Goal: Transaction & Acquisition: Download file/media

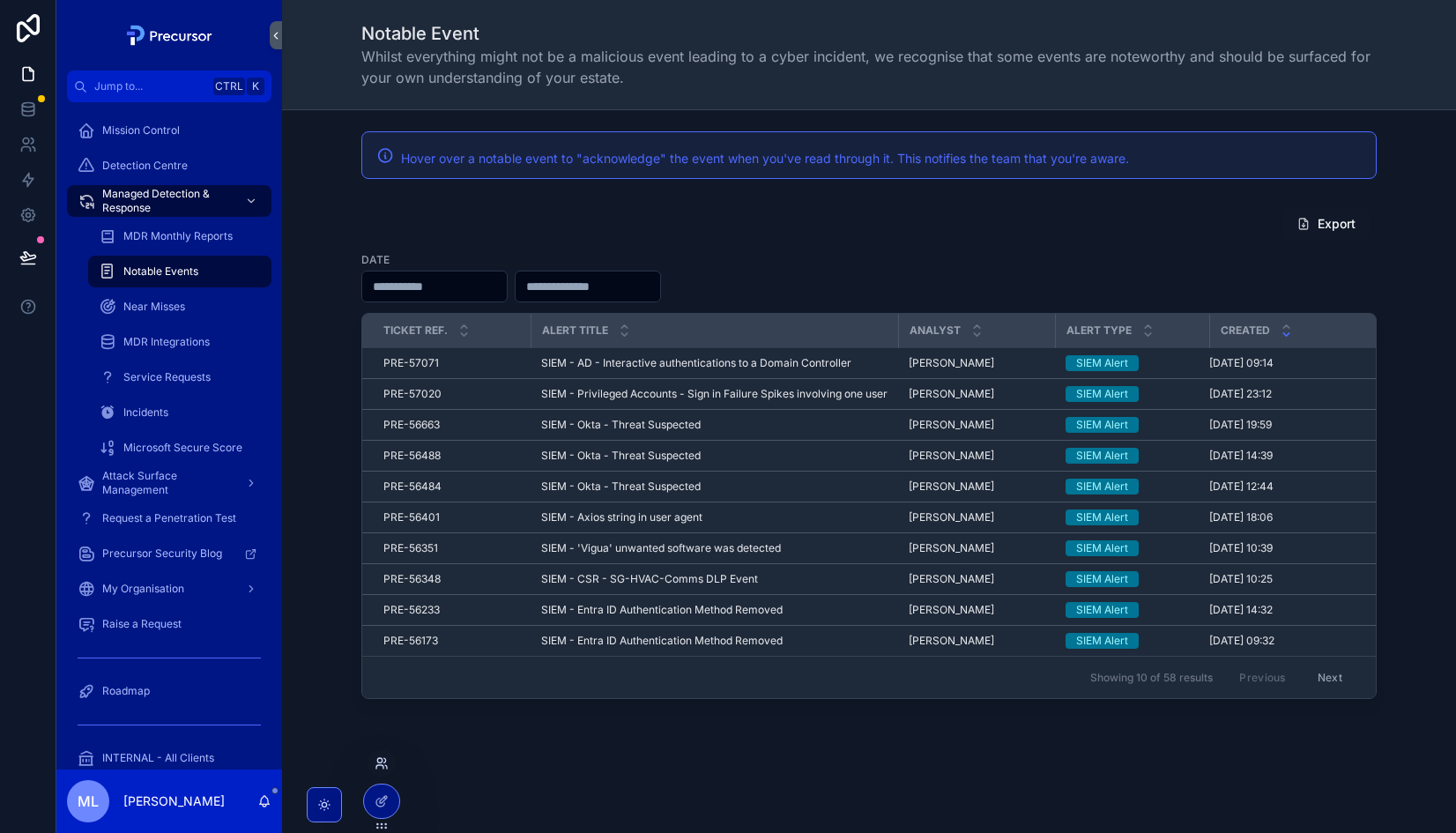
click at [381, 761] on icon at bounding box center [379, 759] width 4 height 4
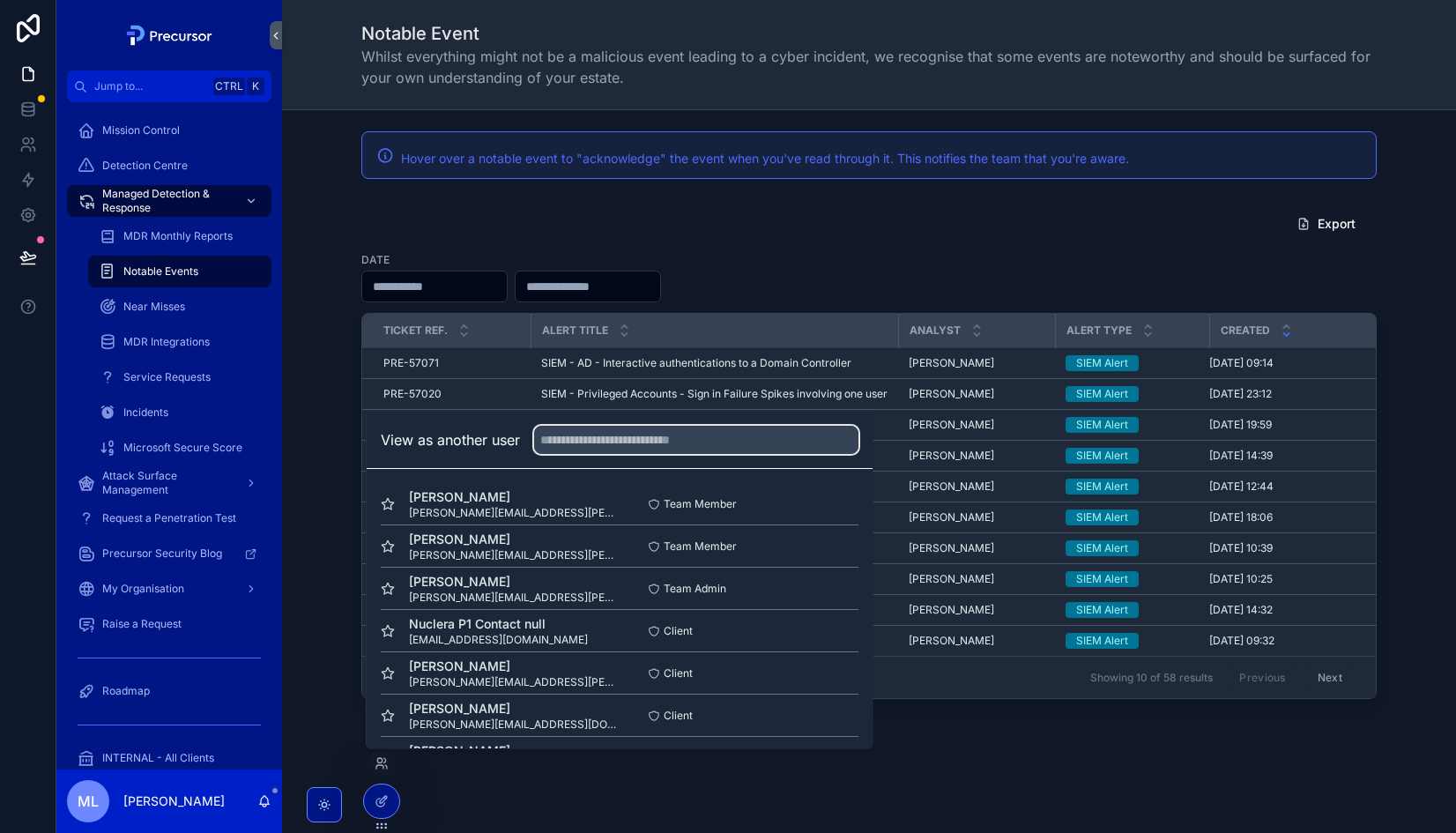
click at [616, 437] on input "text" at bounding box center [696, 440] width 324 height 28
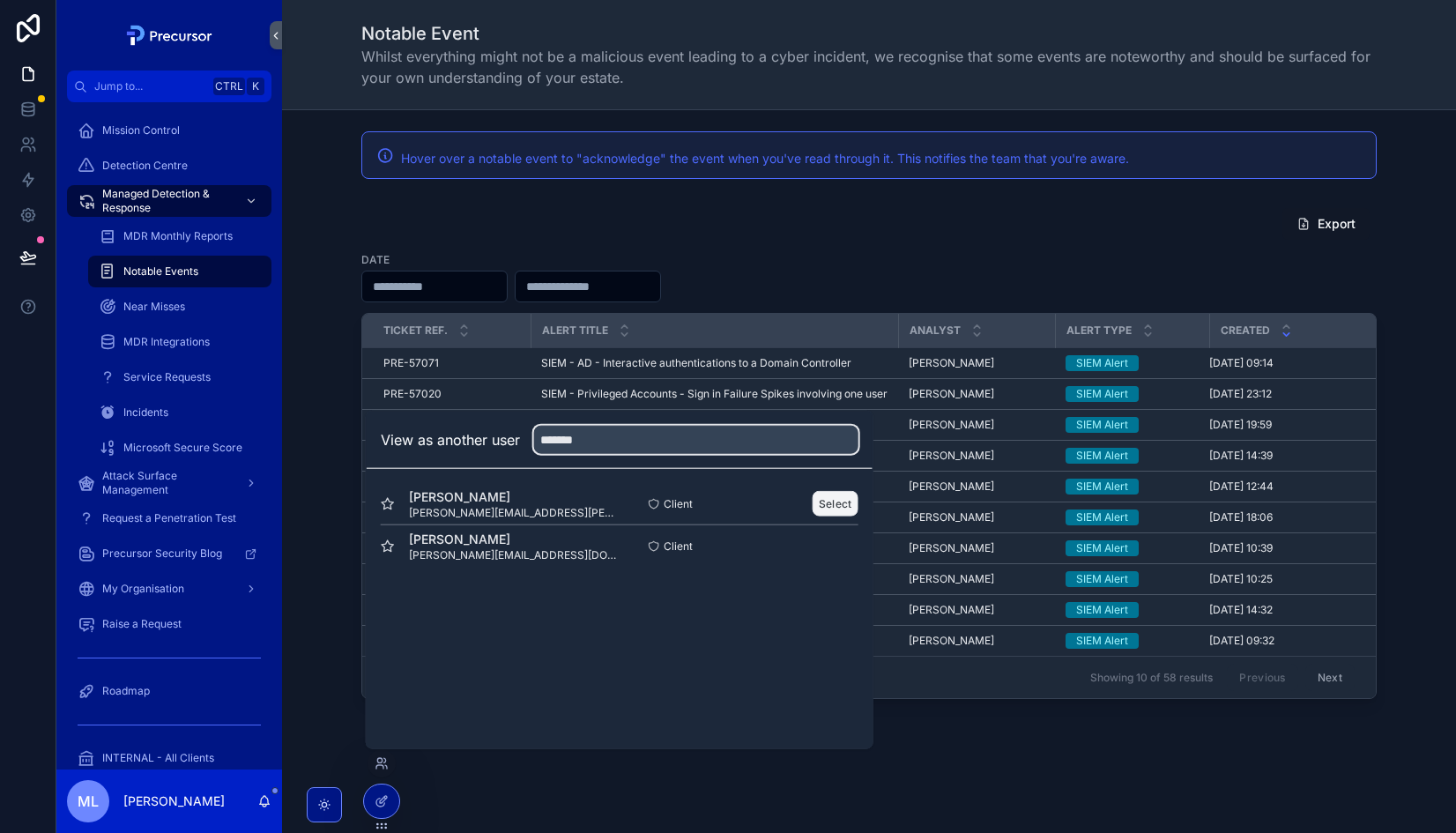
type input "*******"
click at [843, 502] on button "Select" at bounding box center [836, 504] width 46 height 26
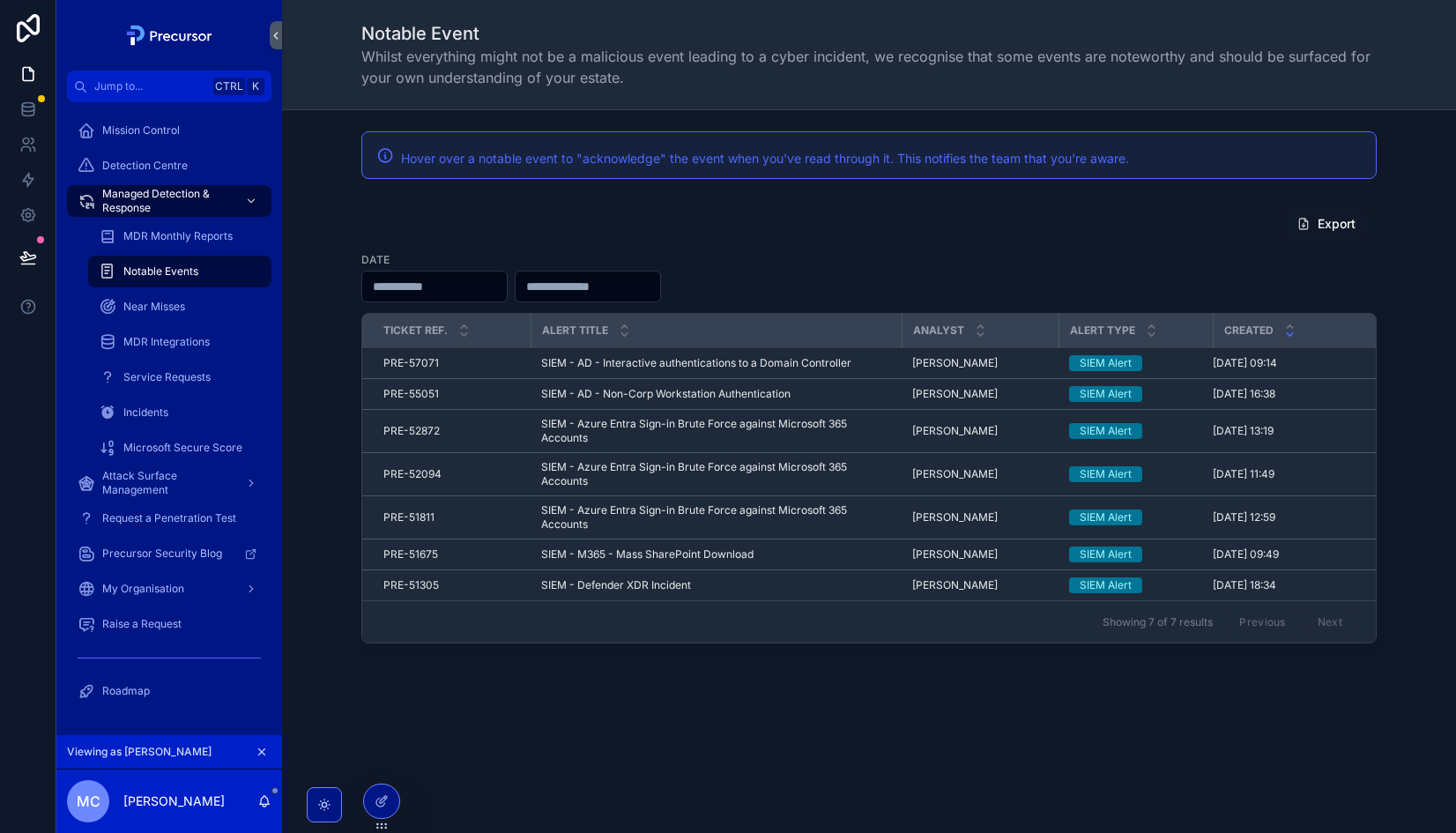
click at [154, 228] on div "MDR Monthly Reports" at bounding box center [179, 236] width 163 height 28
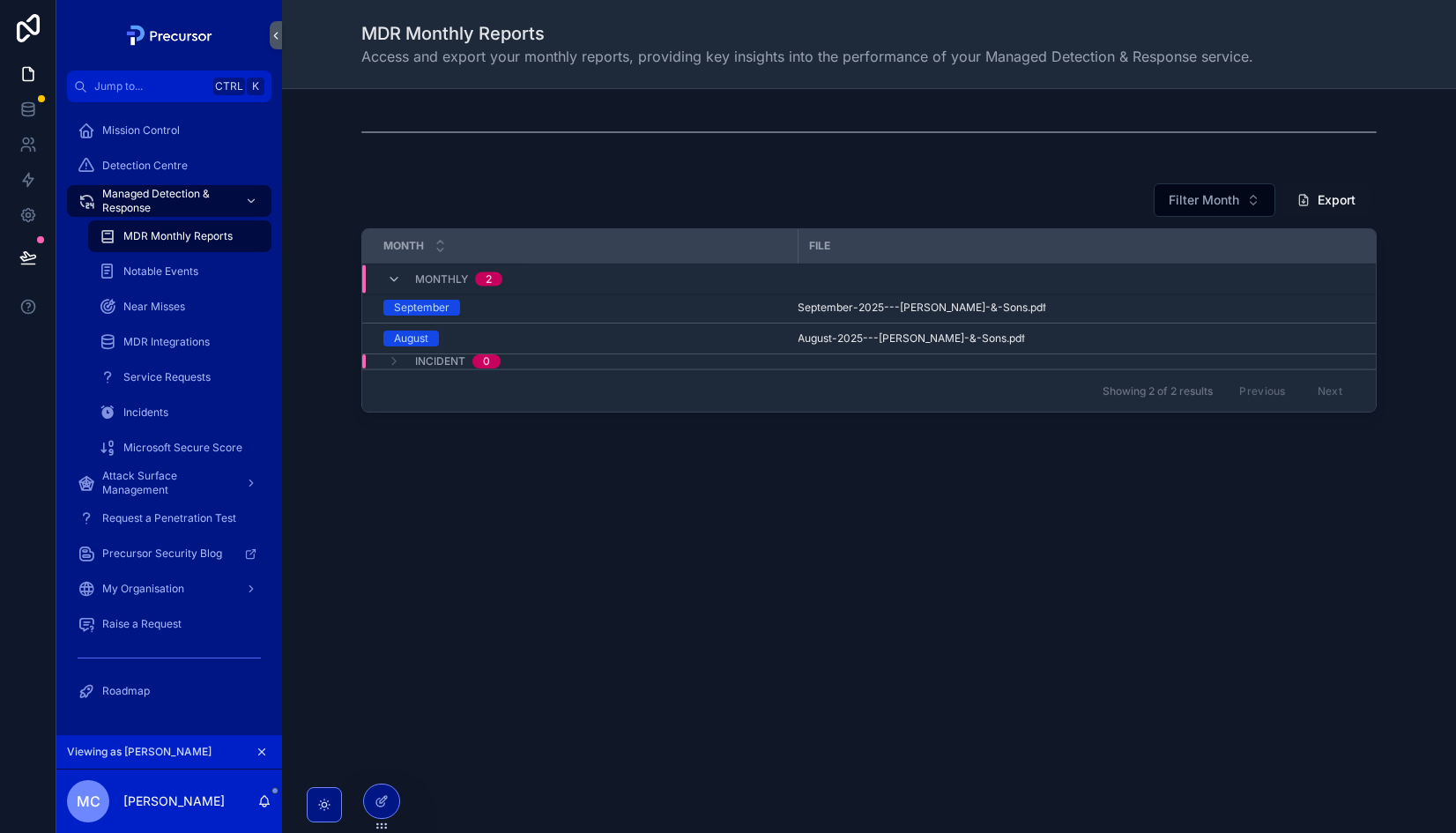
click at [626, 186] on div "Filter Month Export" at bounding box center [869, 200] width 1015 height 36
click at [688, 75] on div "MDR Monthly Reports Access and export your monthly reports, providing key insig…" at bounding box center [869, 44] width 1015 height 88
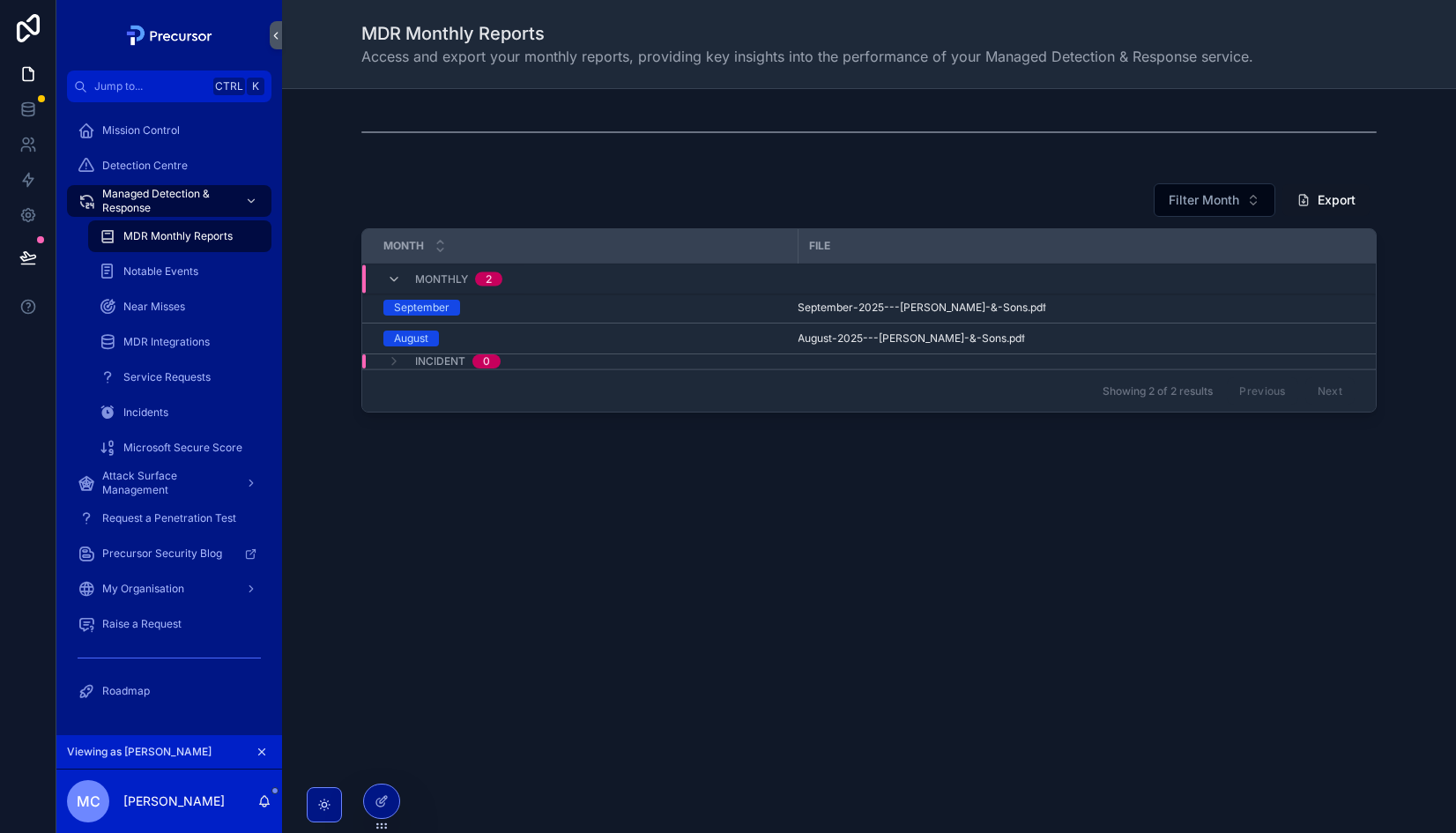
drag, startPoint x: 688, startPoint y: 75, endPoint x: 518, endPoint y: 161, distance: 190.5
click at [518, 161] on div "scrollable content" at bounding box center [869, 131] width 1146 height 58
click at [594, 114] on div "scrollable content" at bounding box center [869, 132] width 1015 height 44
click at [817, 305] on span "September-2025---[PERSON_NAME]-&-Sons" at bounding box center [912, 307] width 230 height 14
